Goal: Contribute content: Contribute content

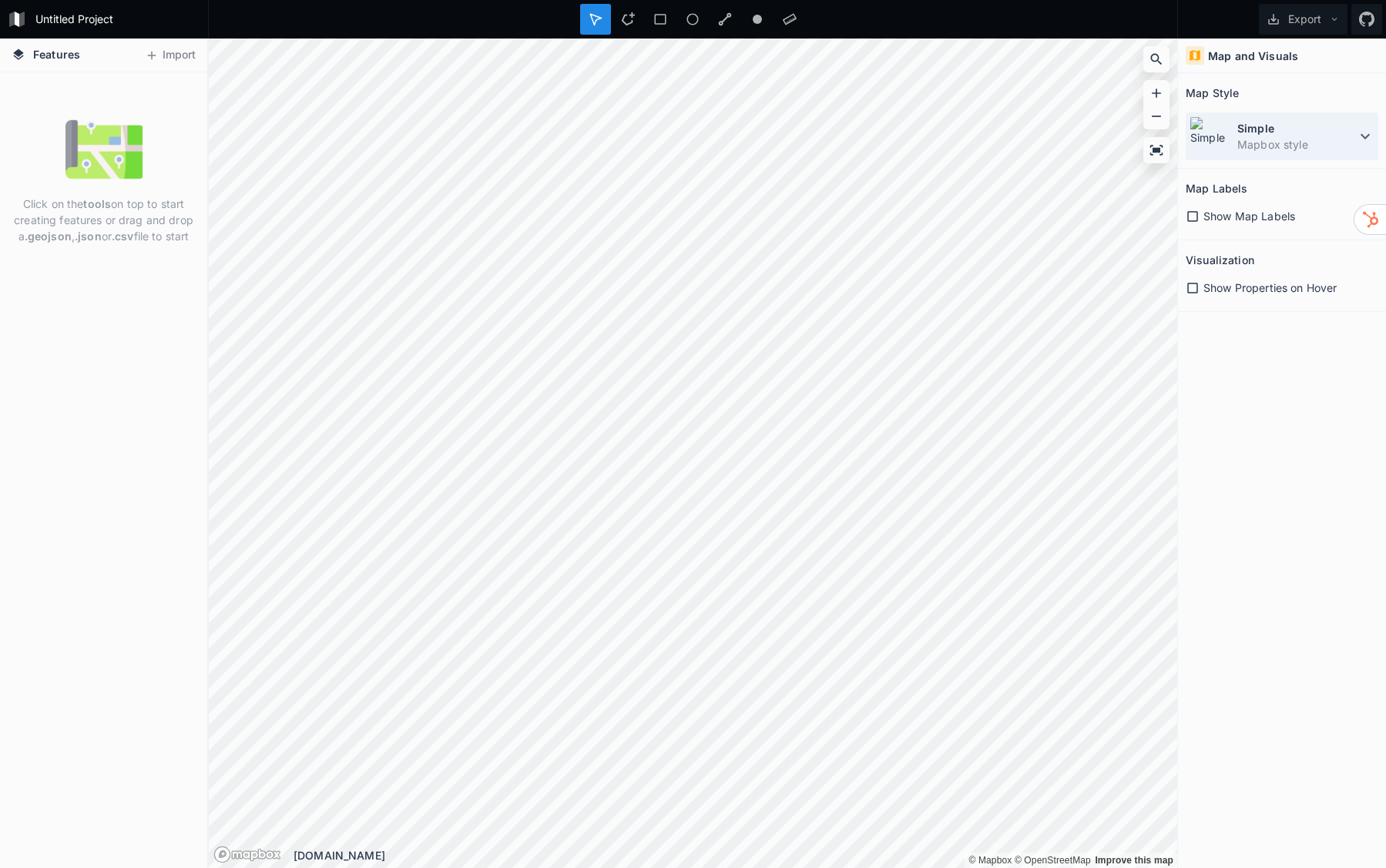
click at [1367, 130] on icon at bounding box center [1365, 137] width 18 height 18
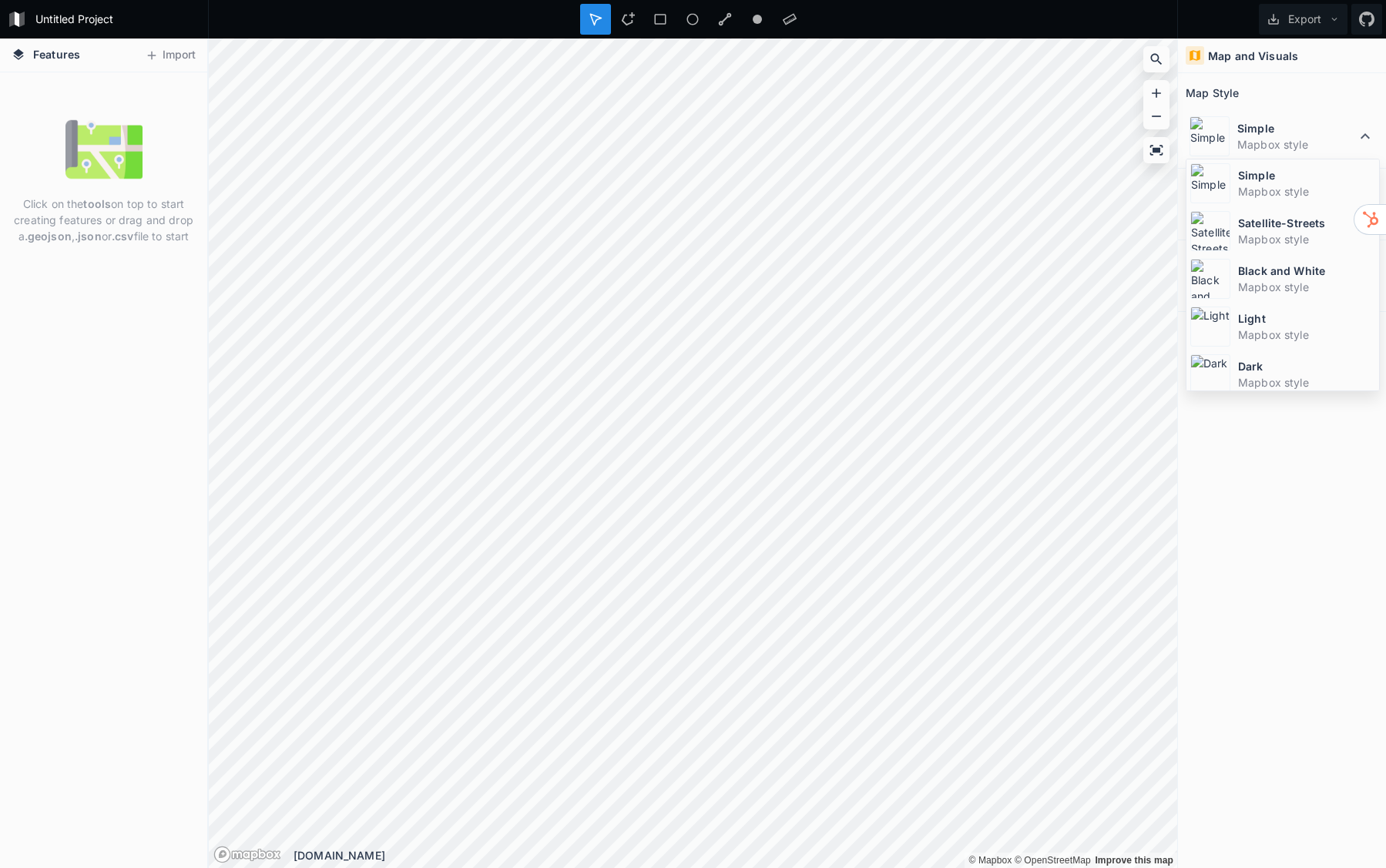
click at [1237, 564] on div "Map and Visuals Map Style Simple Mapbox style Simple Mapbox style Satellite-Str…" at bounding box center [1282, 453] width 208 height 830
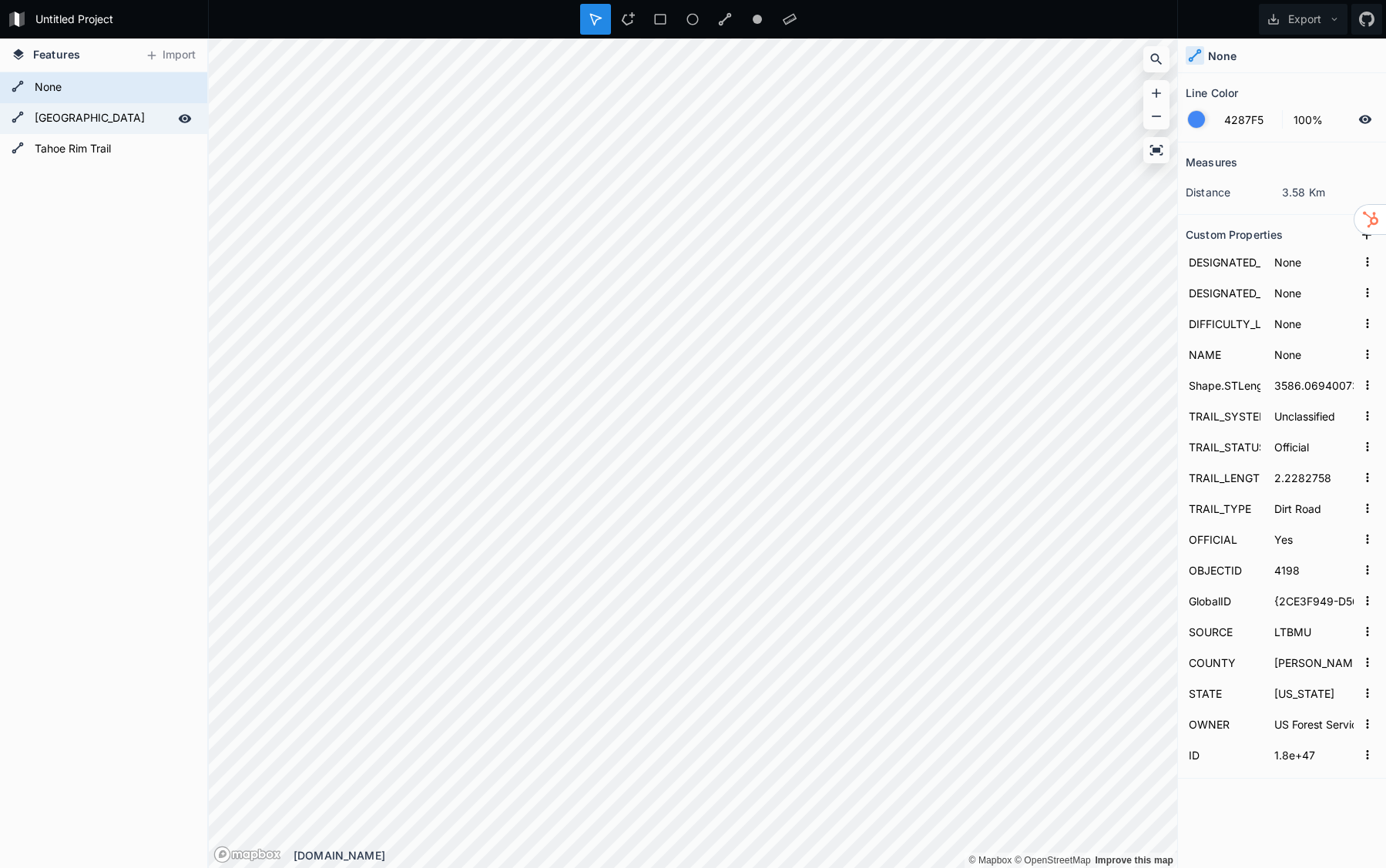
click at [69, 117] on form "[GEOGRAPHIC_DATA]" at bounding box center [102, 118] width 144 height 23
type input "[GEOGRAPHIC_DATA]"
type input "1465.791492381645"
type input "0.91079871"
type input "[GEOGRAPHIC_DATA]"
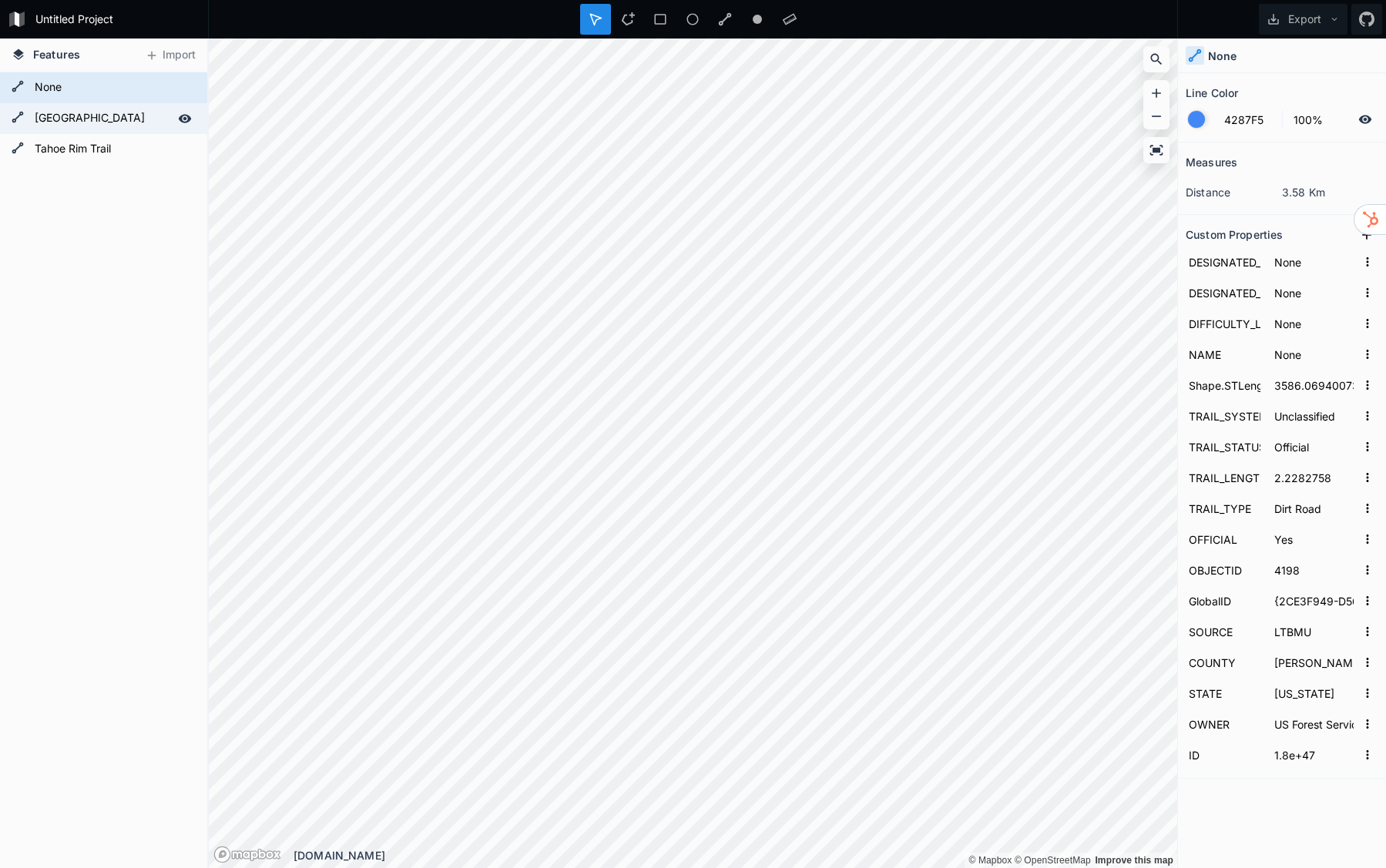
type input "4202"
type input "{CBEC0A45-ABB6-426A-9131-2EA813A5F743}"
type input "18E47"
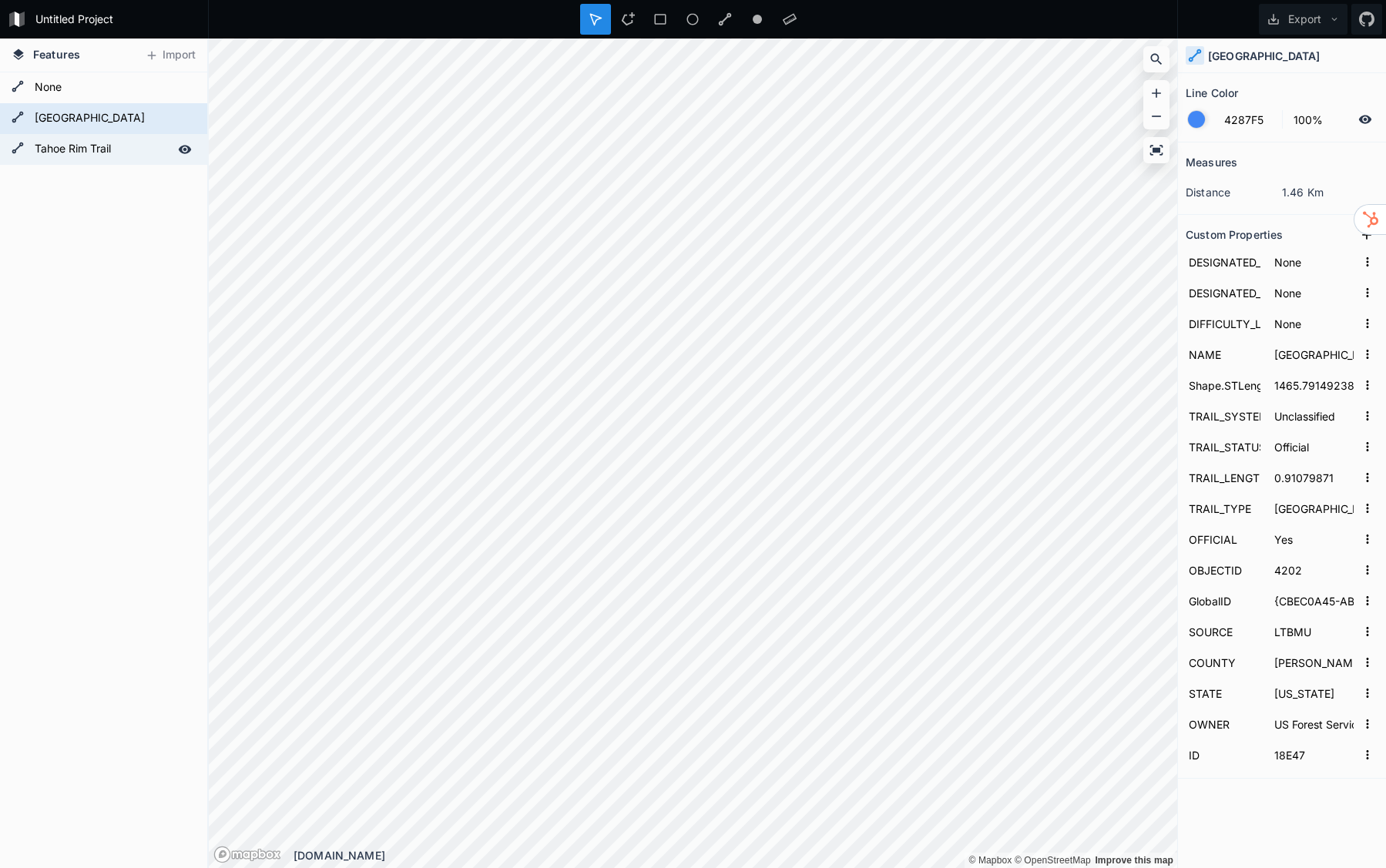
click at [76, 152] on form "Tahoe Rim Trail" at bounding box center [102, 148] width 144 height 23
type input "Black"
type input "Tahoe Rim Trail"
type input "745.6075206571829"
type input "Tahoe Rim Trail"
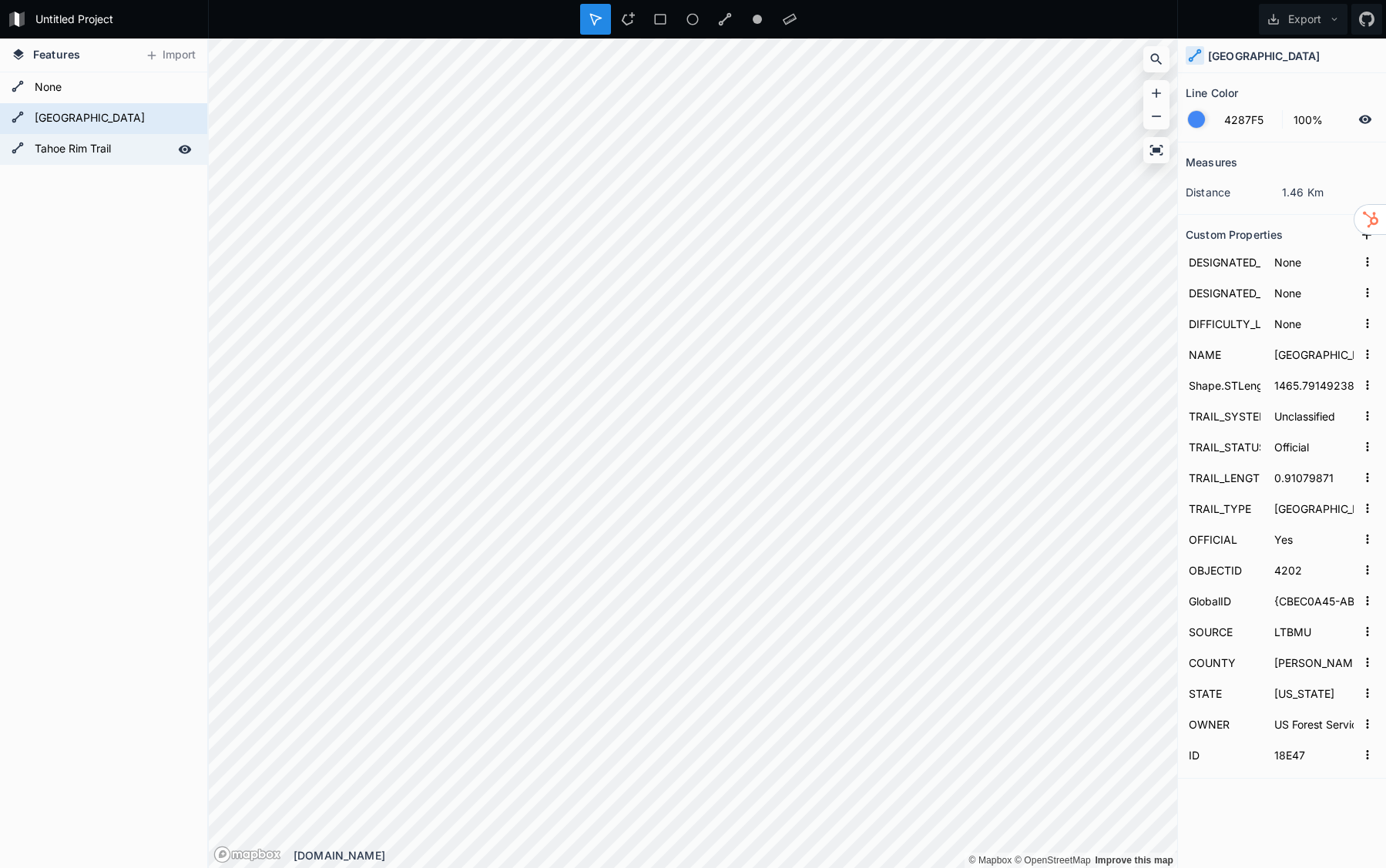
type input "0.46329815"
type input "Trail"
type input "4348"
type input "{BA904BE4-AE17-4176-9413-9225374CB0F2}"
type input "Tahoe Rim Trail"
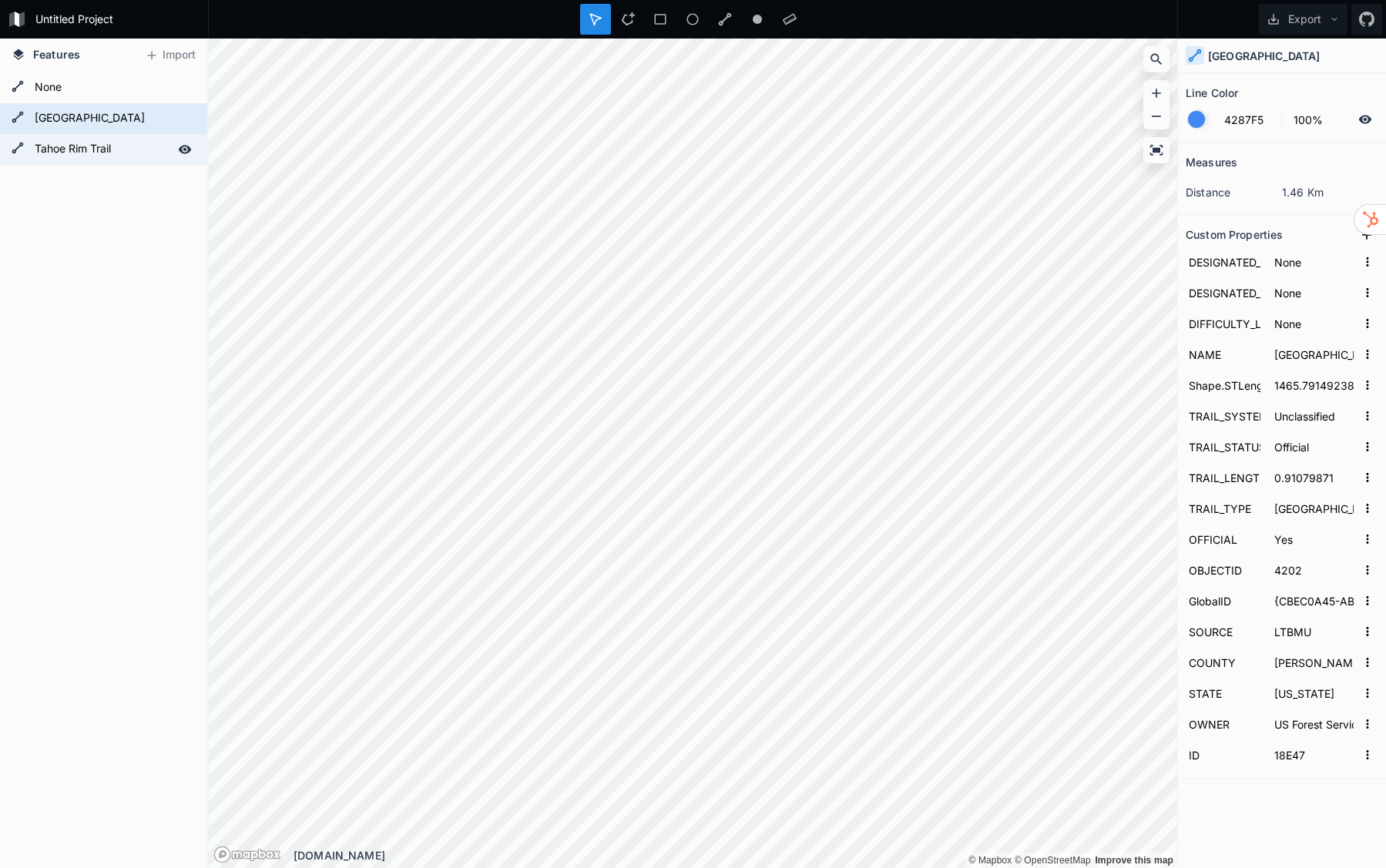
type input "Tahoe Rim Trail"
type input "TRT141"
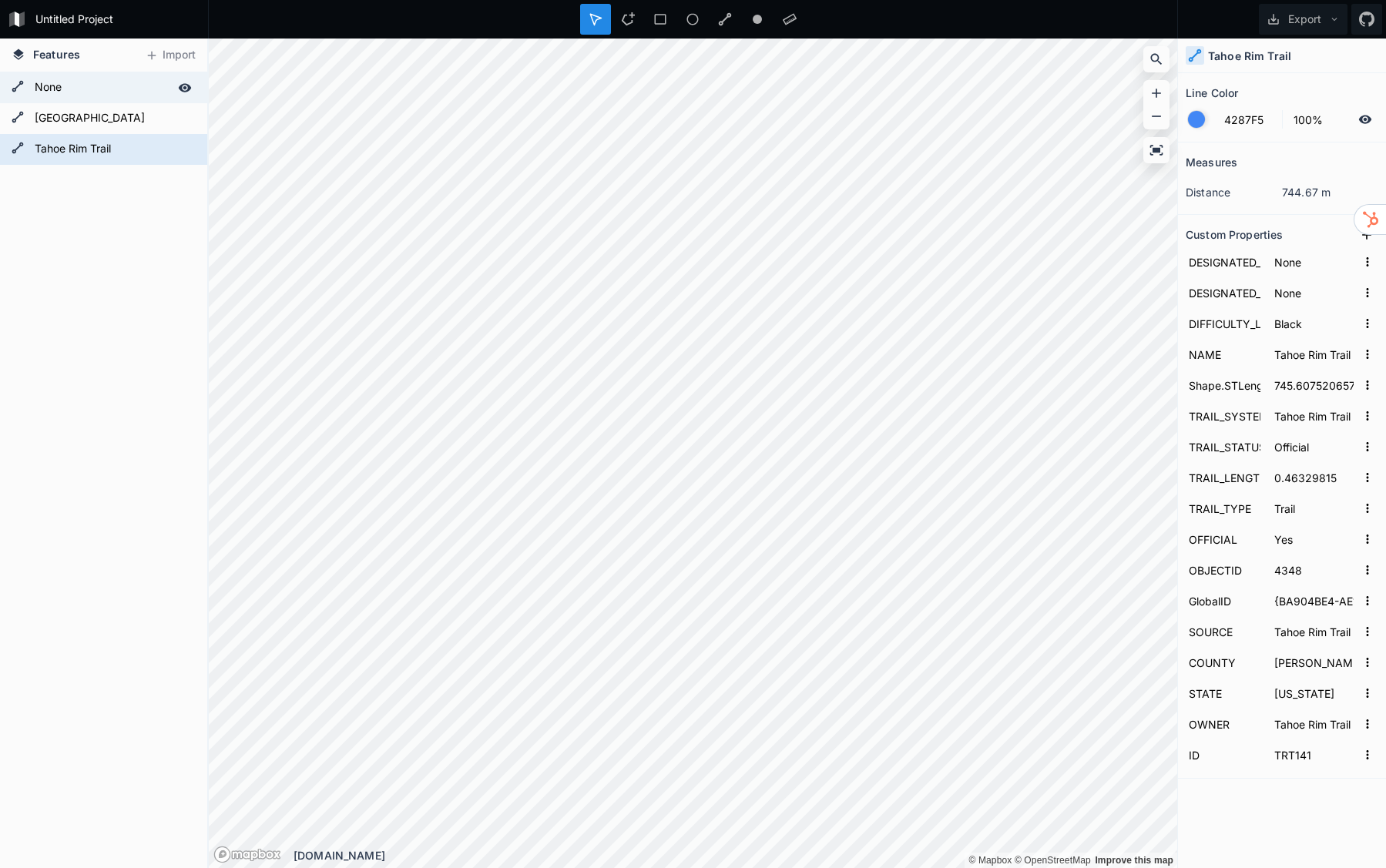
click at [108, 99] on div "None" at bounding box center [103, 87] width 207 height 31
type input "None"
type input "3586.0694007354555"
type input "Unclassified"
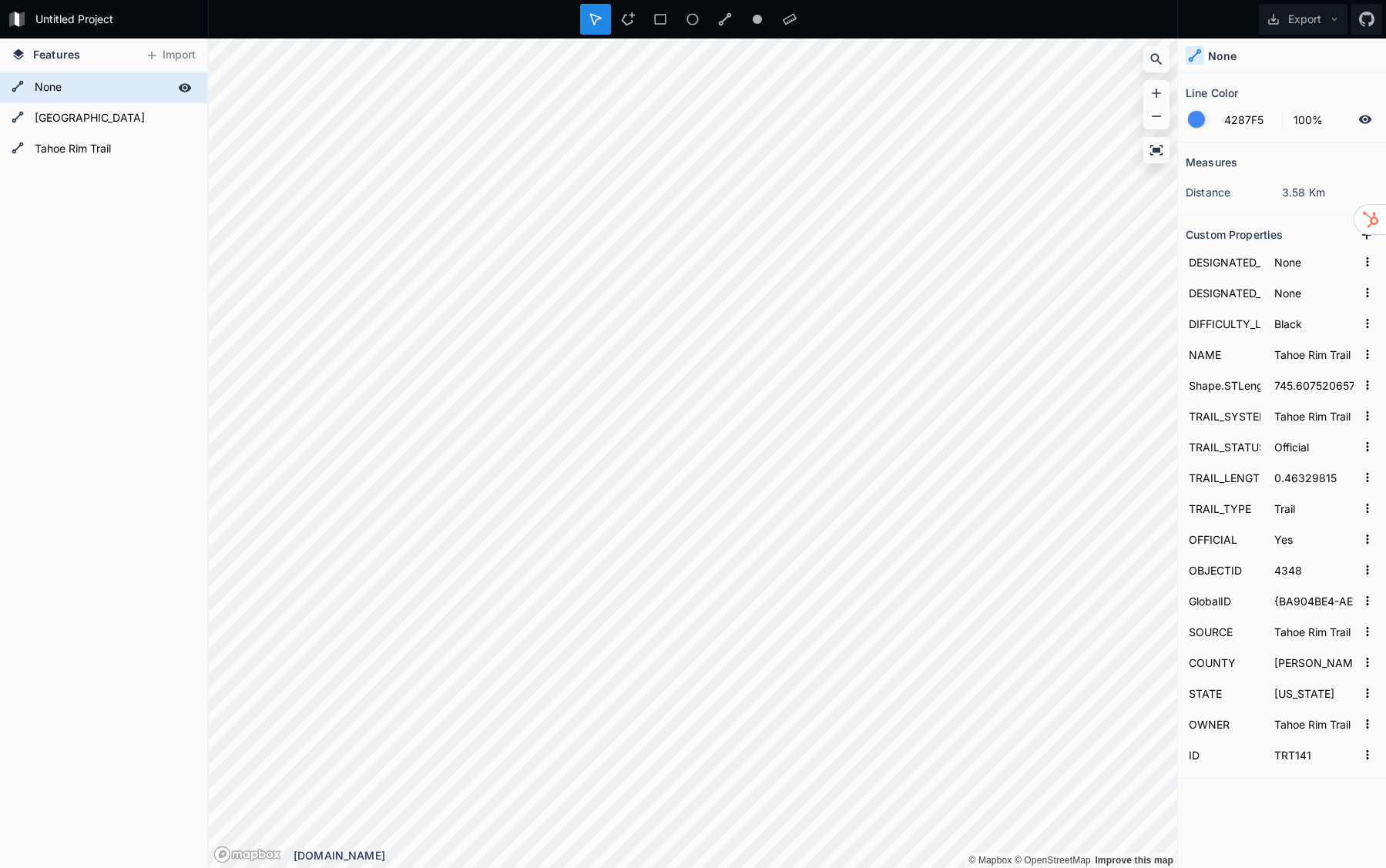
type input "2.2282758"
type input "Dirt Road"
type input "4198"
type input "{2CE3F949-D567-441A-8EB9-9D7DECF18157}"
type input "LTBMU"
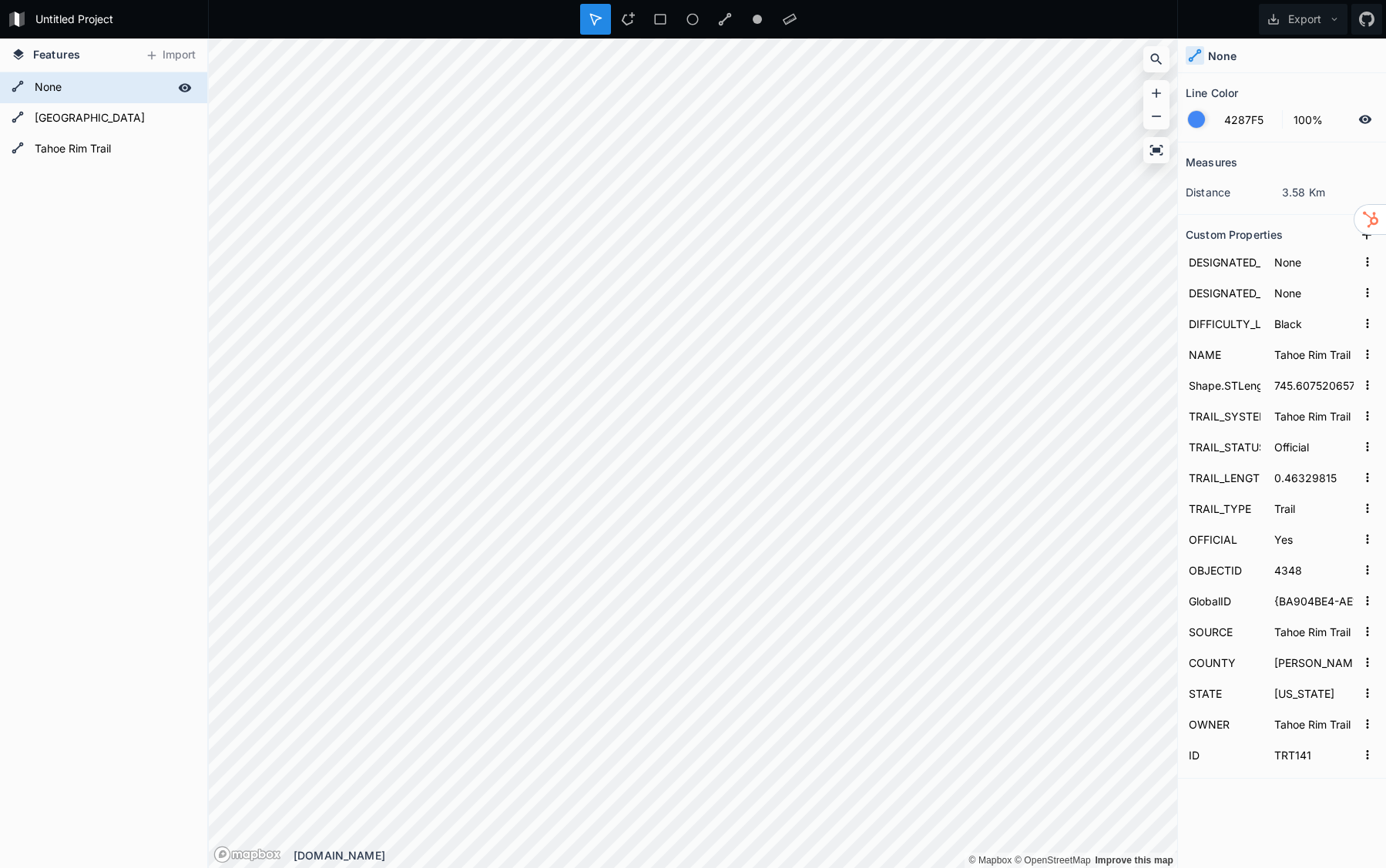
type input "US Forest Service"
type input "1.8e+47"
click at [112, 123] on form "[GEOGRAPHIC_DATA]" at bounding box center [102, 118] width 144 height 23
type input "[GEOGRAPHIC_DATA]"
type input "1465.791492381645"
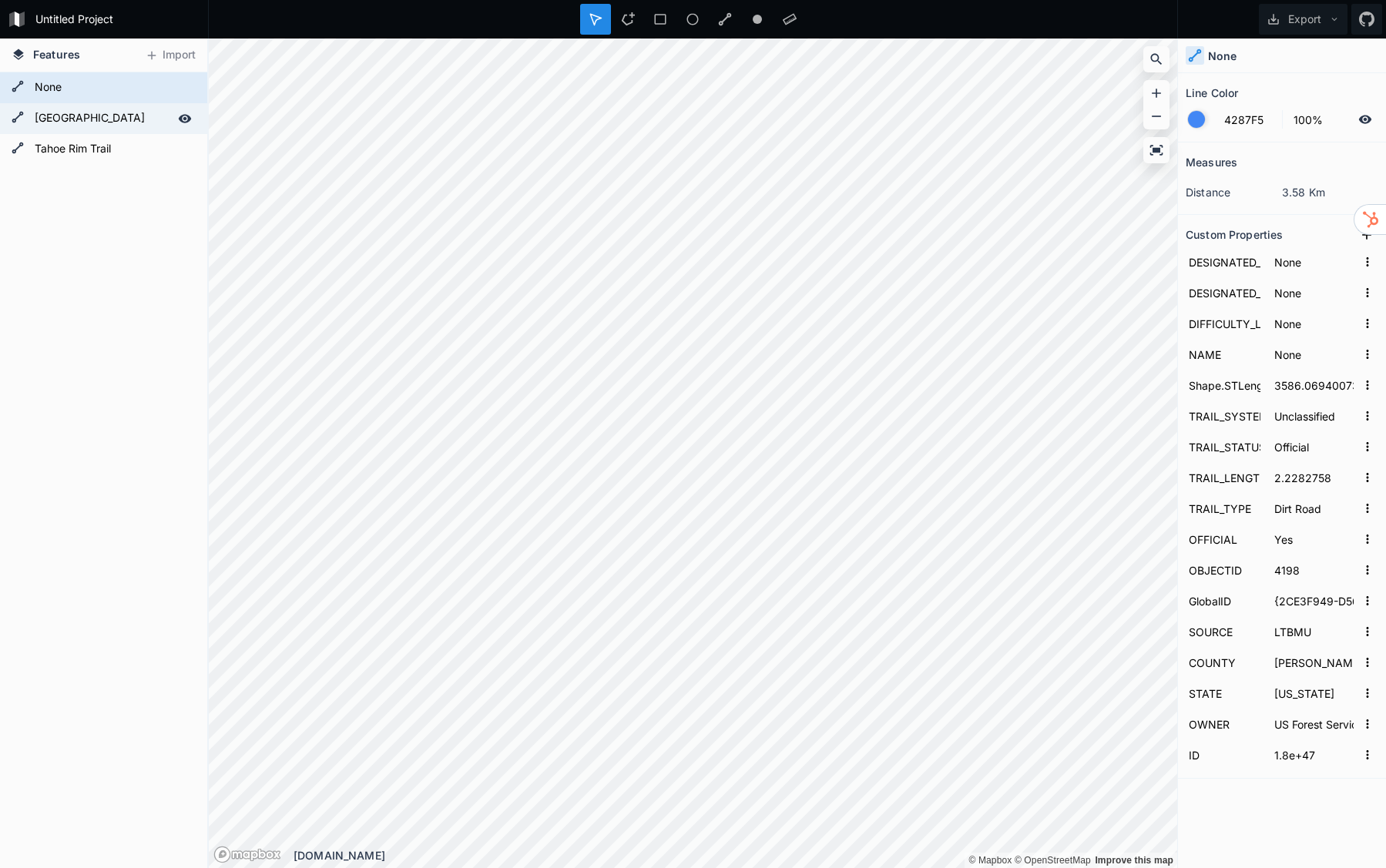
type input "0.91079871"
type input "[GEOGRAPHIC_DATA]"
type input "4202"
type input "{CBEC0A45-ABB6-426A-9131-2EA813A5F743}"
type input "18E47"
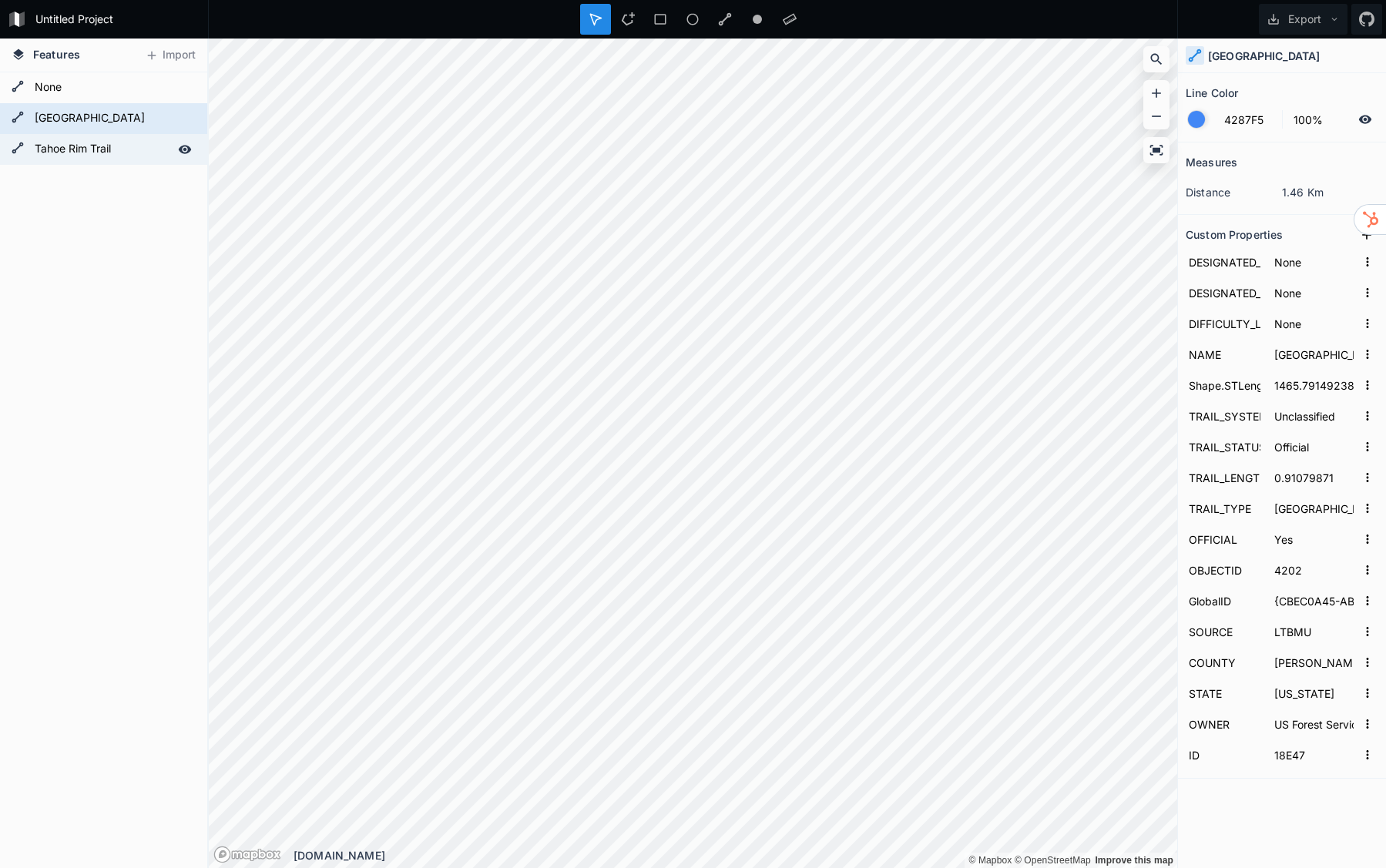
click at [115, 146] on form "Tahoe Rim Trail" at bounding box center [102, 148] width 144 height 23
type input "Black"
type input "Tahoe Rim Trail"
type input "745.6075206571829"
type input "Tahoe Rim Trail"
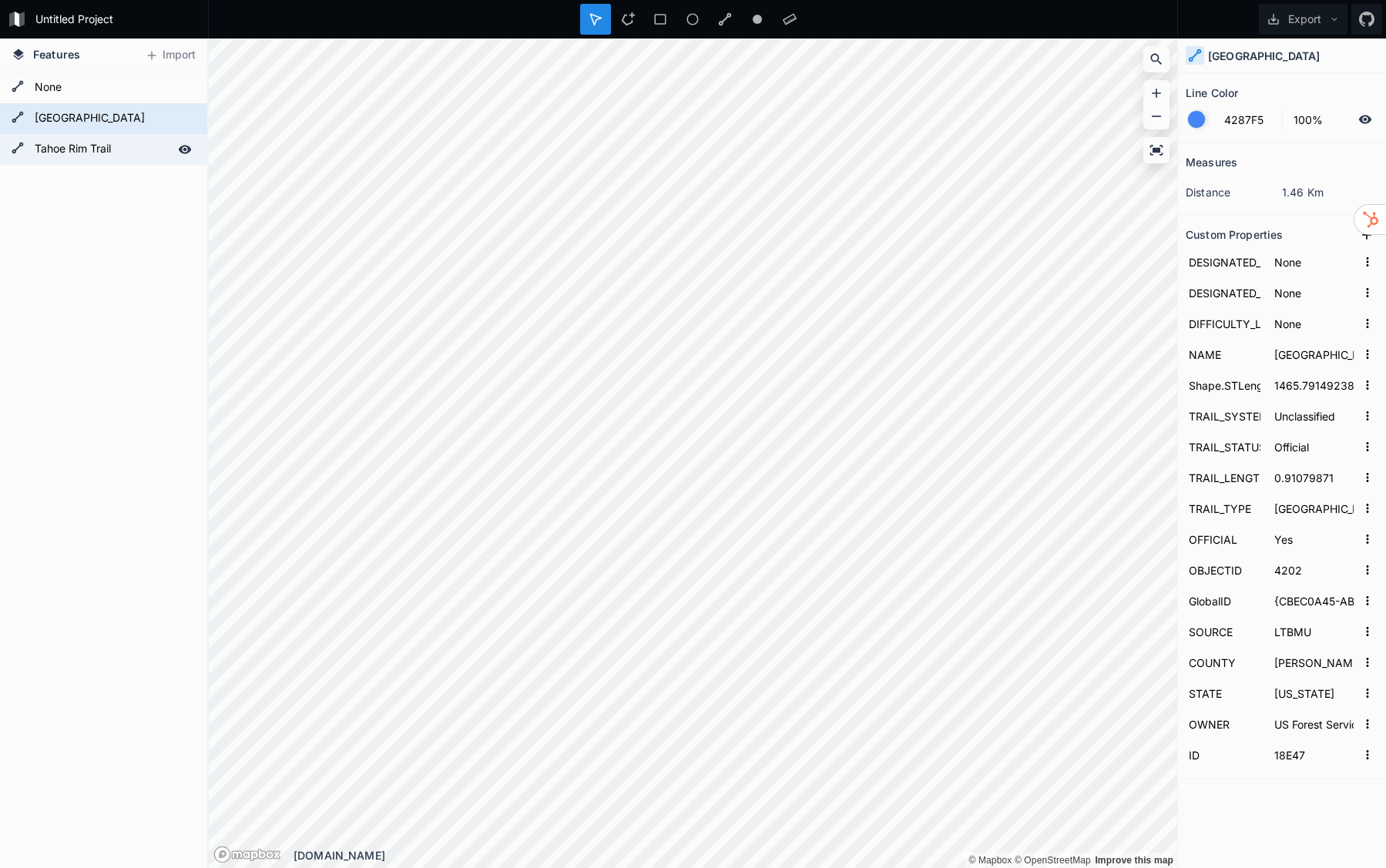
type input "0.46329815"
type input "Trail"
type input "4348"
type input "{BA904BE4-AE17-4176-9413-9225374CB0F2}"
type input "Tahoe Rim Trail"
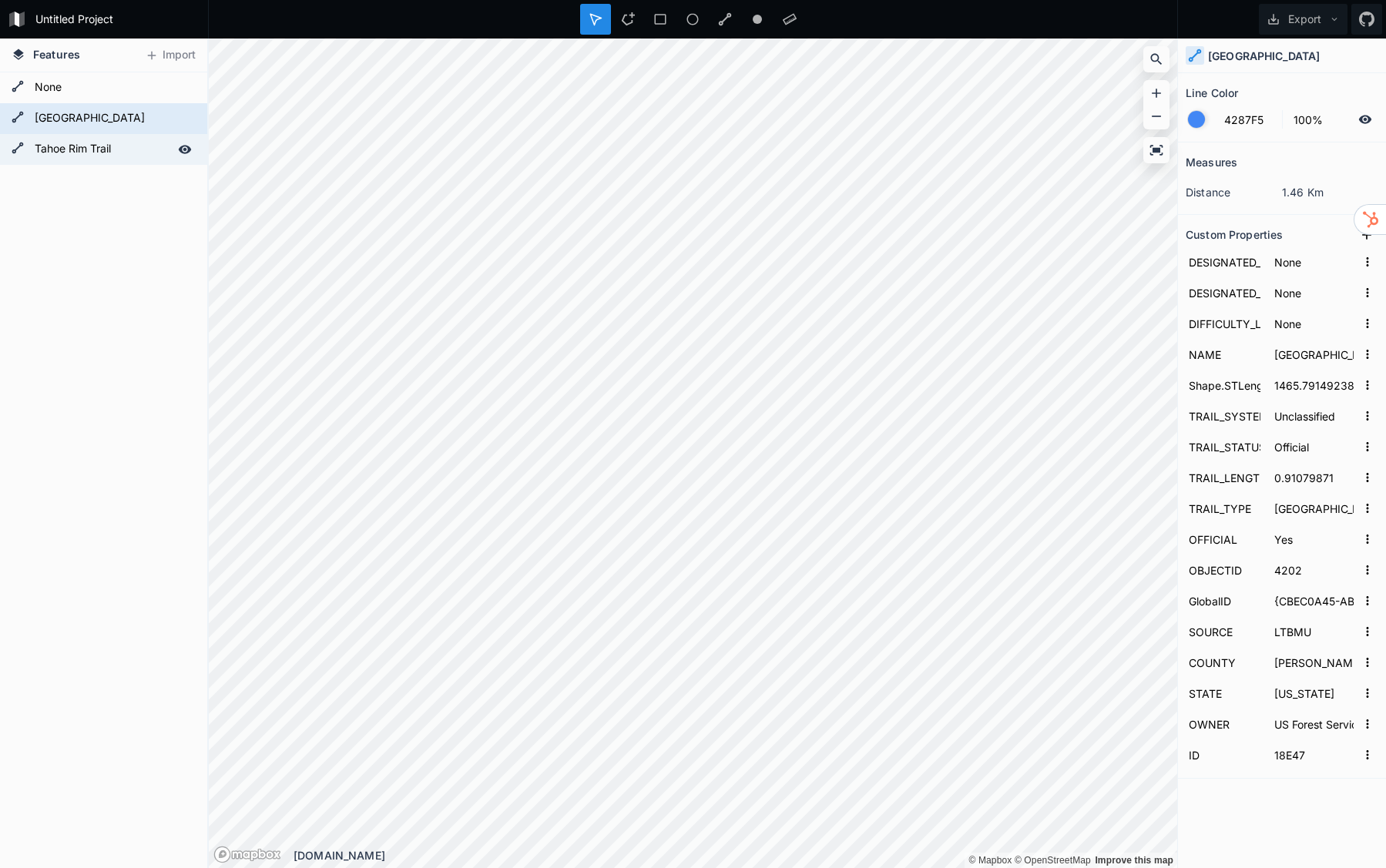
type input "Tahoe Rim Trail"
type input "TRT141"
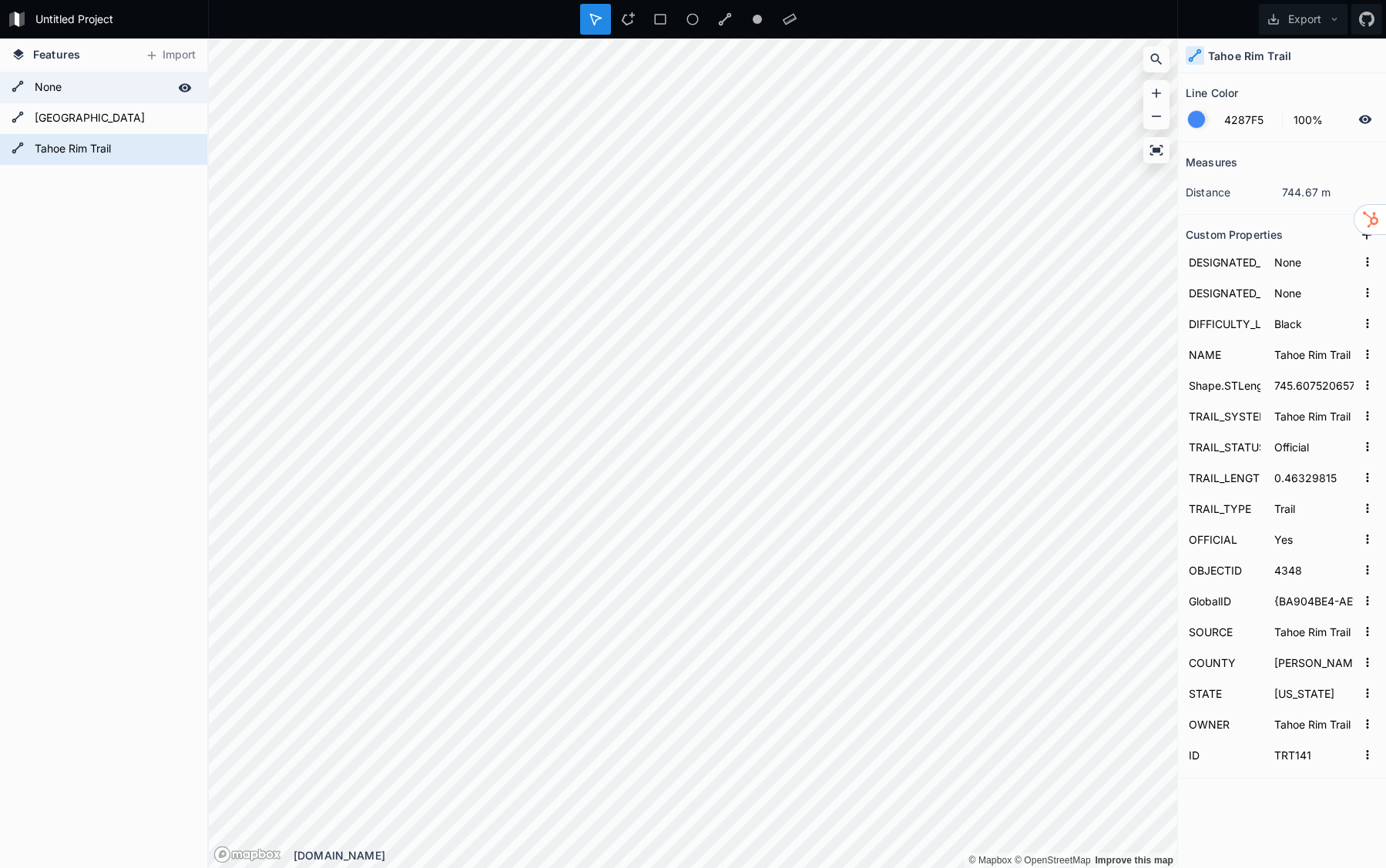
click at [108, 81] on form "None" at bounding box center [102, 87] width 144 height 23
type input "None"
type input "3586.0694007354555"
type input "Unclassified"
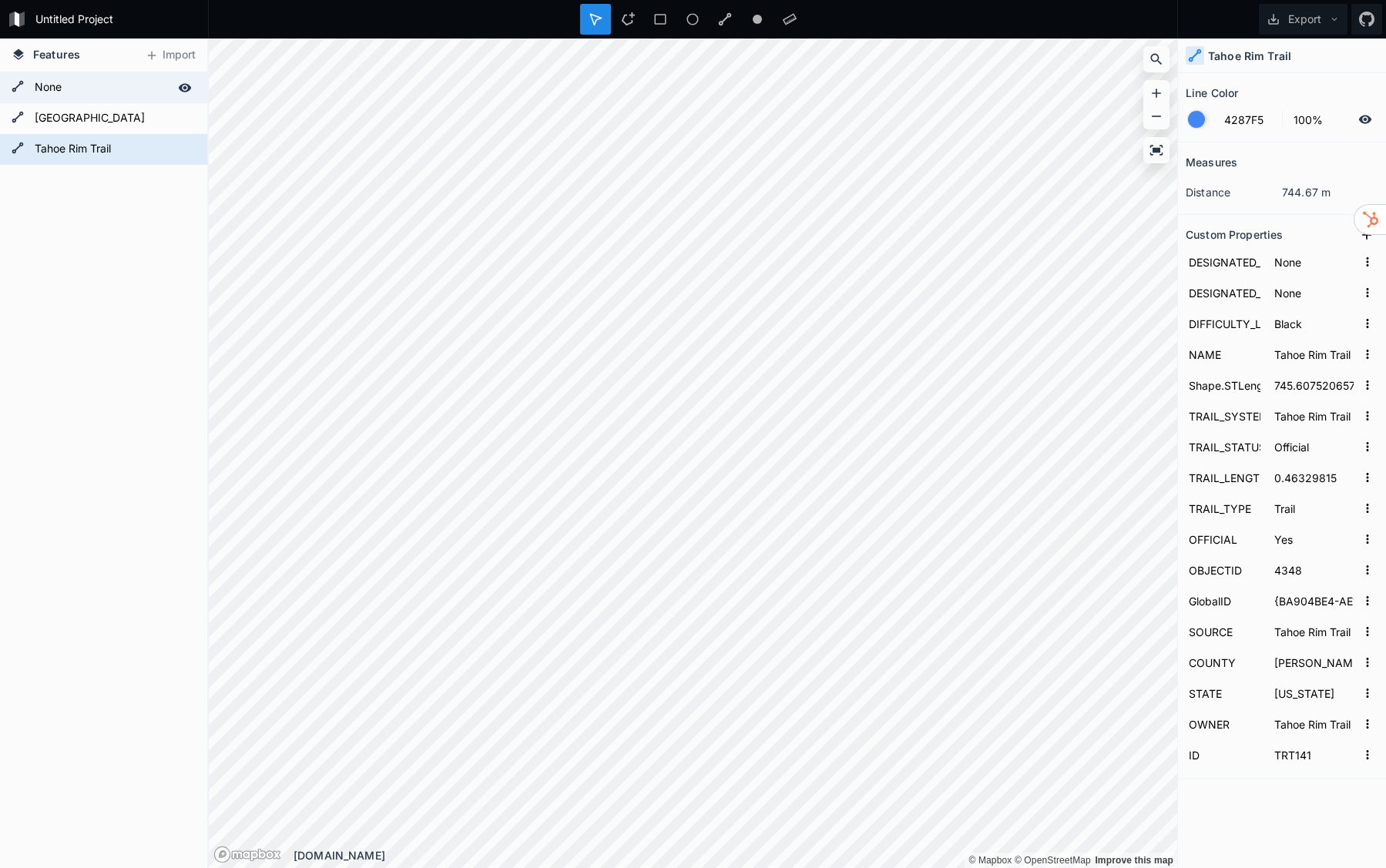
type input "2.2282758"
type input "Dirt Road"
type input "4198"
type input "{2CE3F949-D567-441A-8EB9-9D7DECF18157}"
type input "LTBMU"
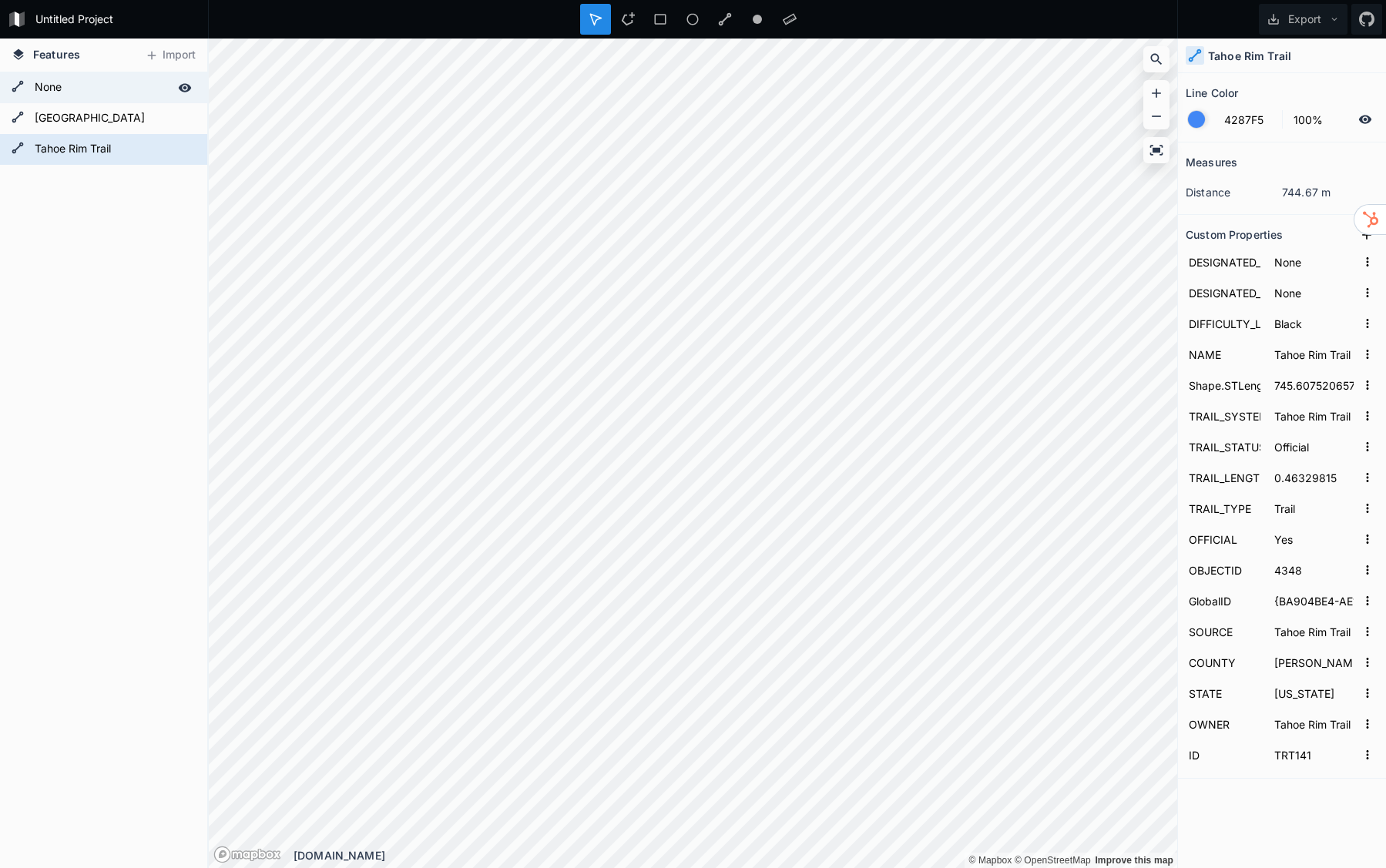
type input "US Forest Service"
type input "1.8e+47"
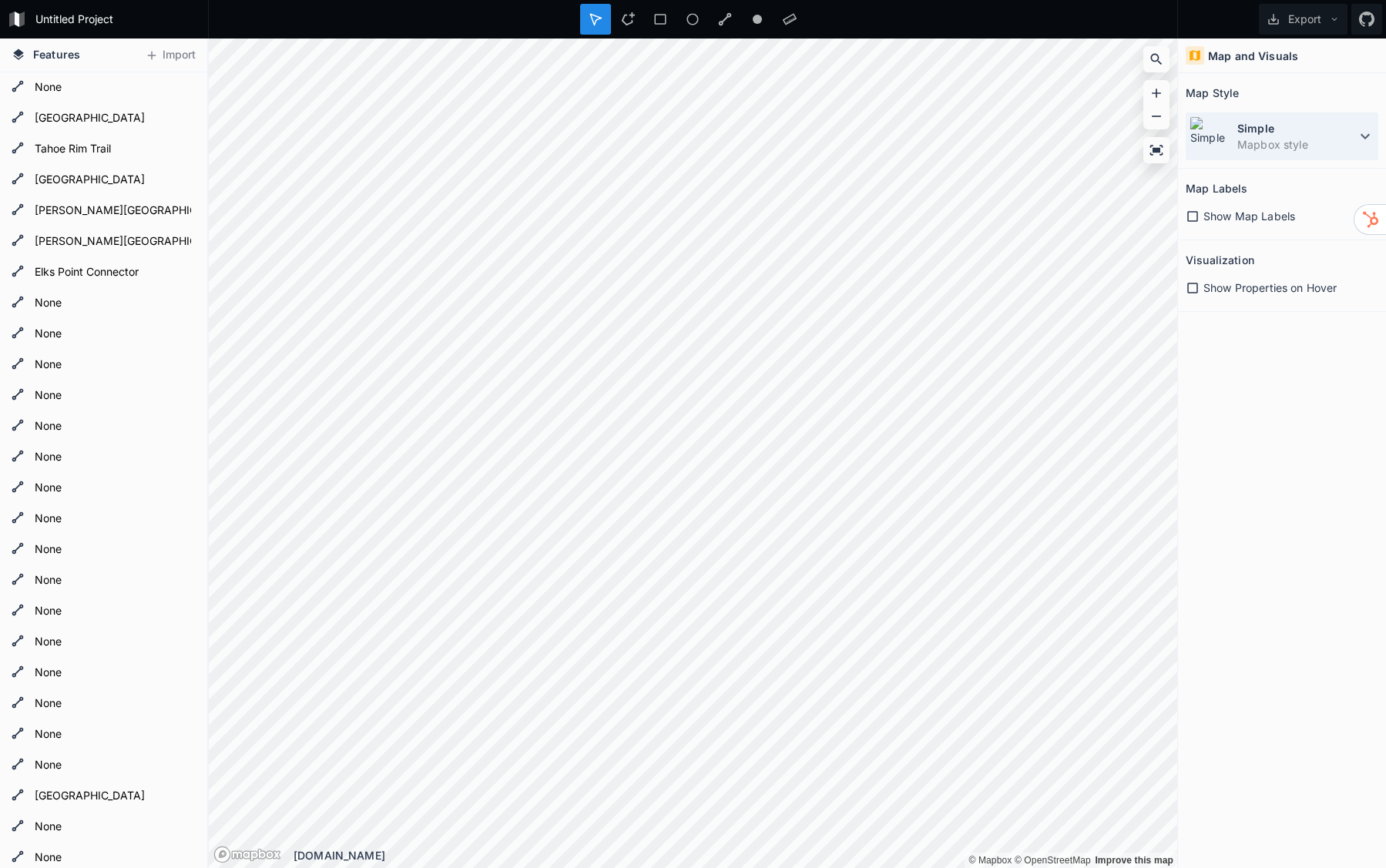
click at [1288, 139] on dd "Mapbox style" at bounding box center [1297, 145] width 118 height 16
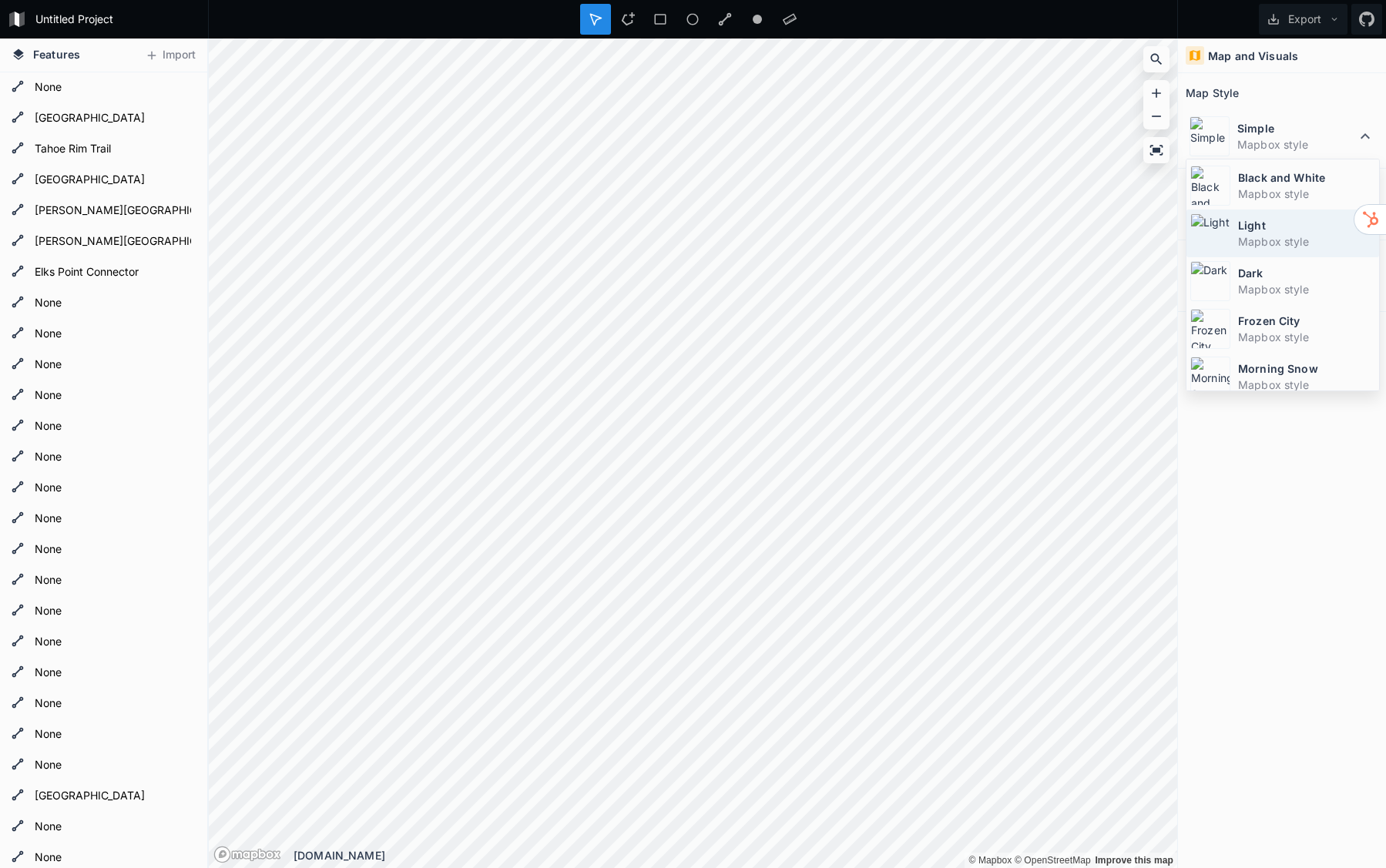
scroll to position [103, 0]
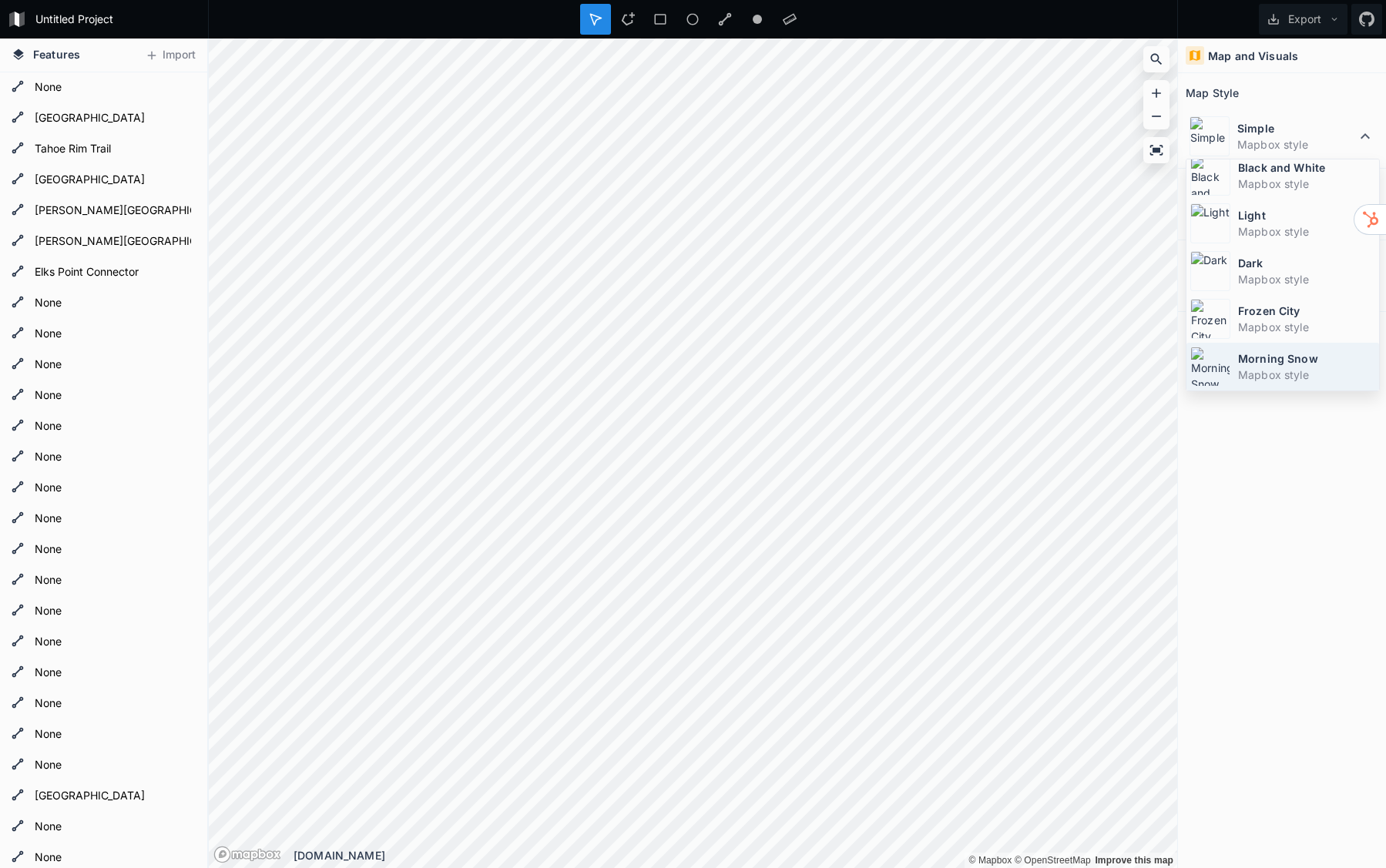
click at [1300, 375] on dd "Mapbox style" at bounding box center [1307, 375] width 138 height 16
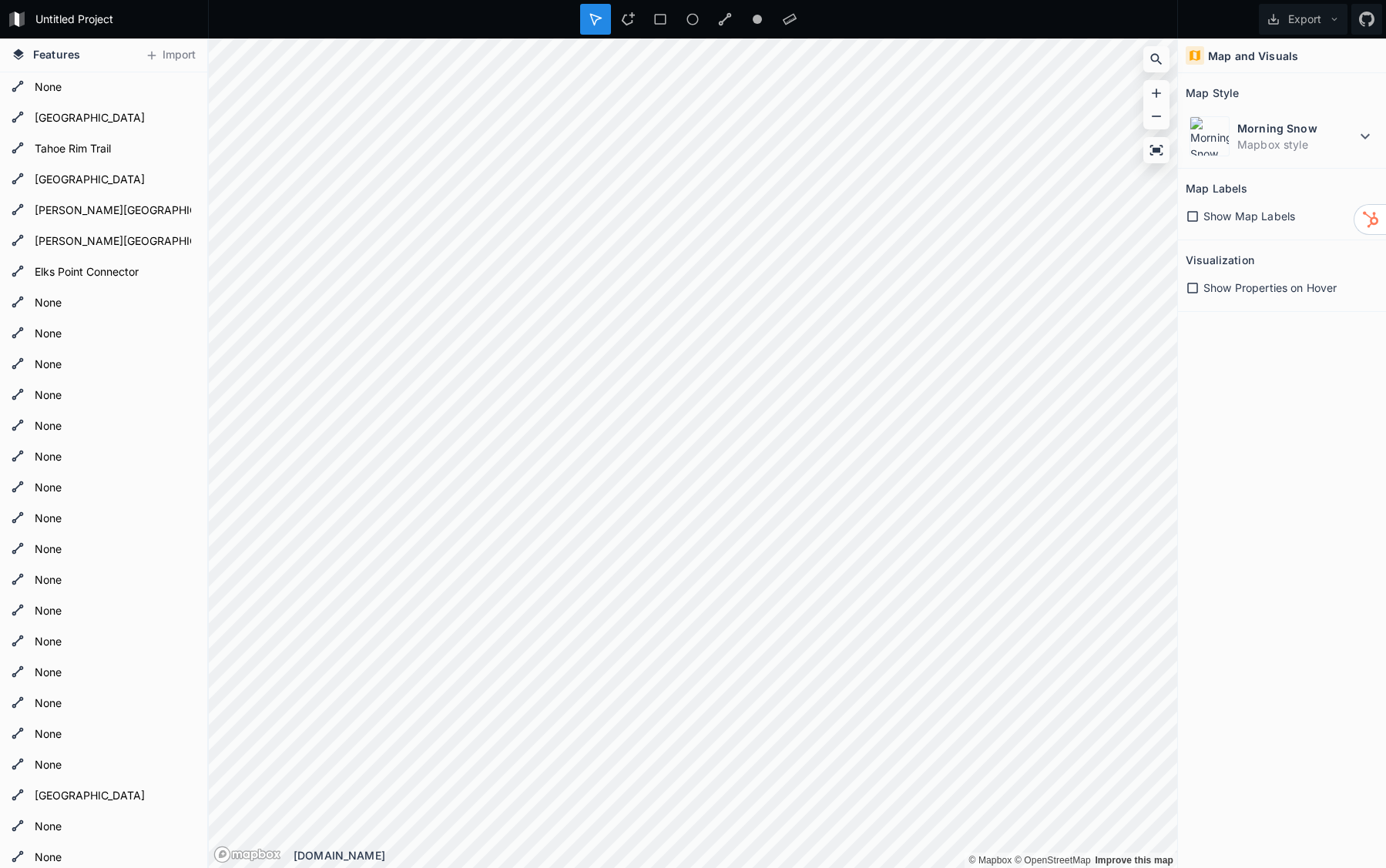
click at [1193, 212] on icon at bounding box center [1192, 216] width 14 height 14
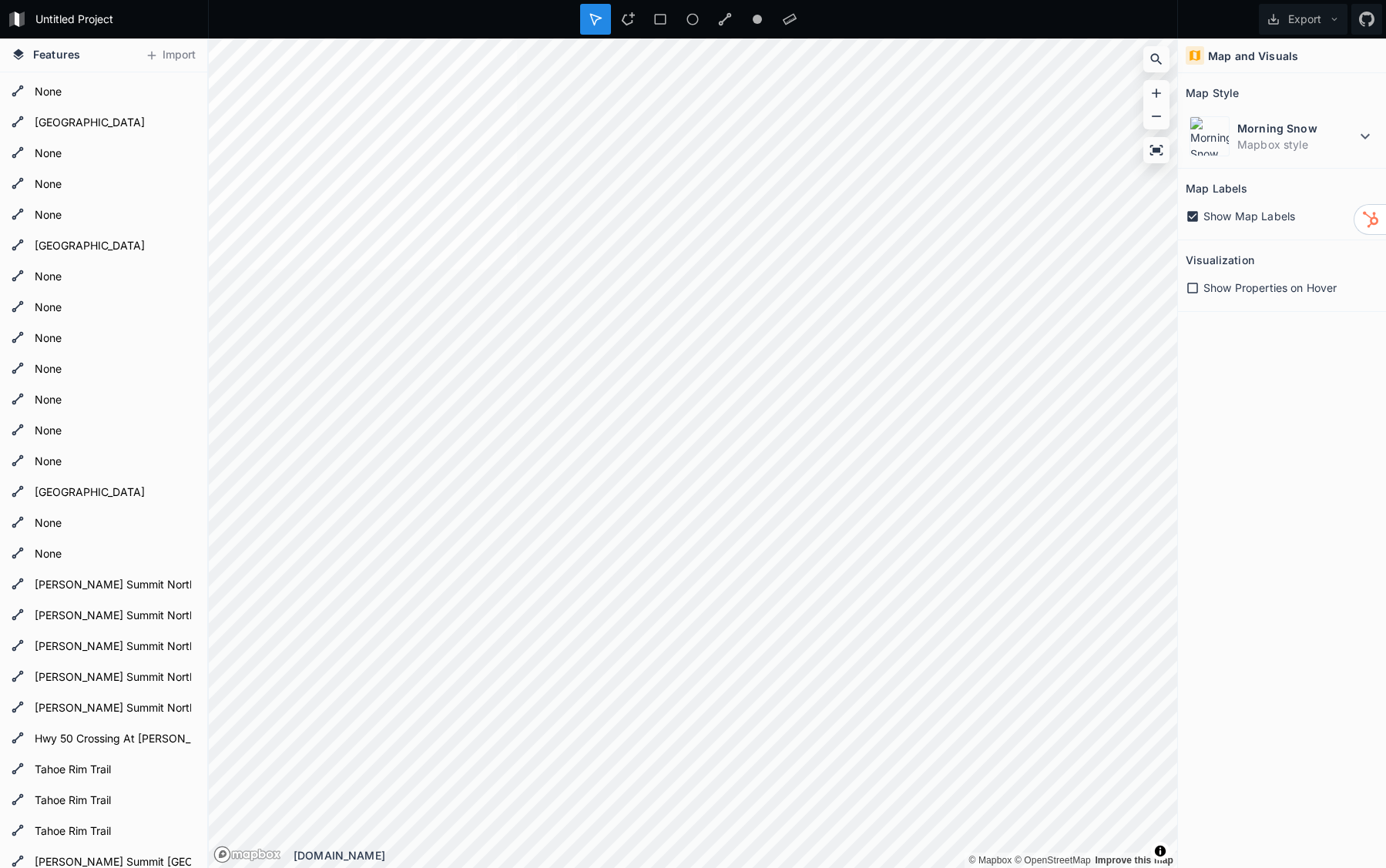
scroll to position [0, 0]
